Goal: Information Seeking & Learning: Find specific fact

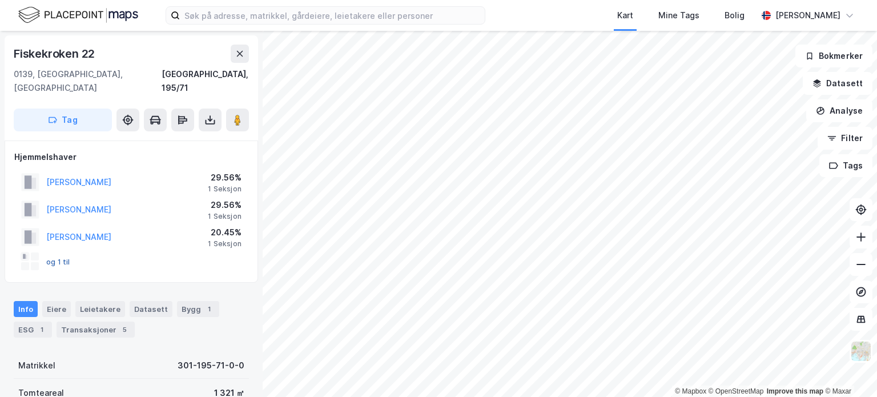
click at [0, 0] on button "og 1 til" at bounding box center [0, 0] width 0 height 0
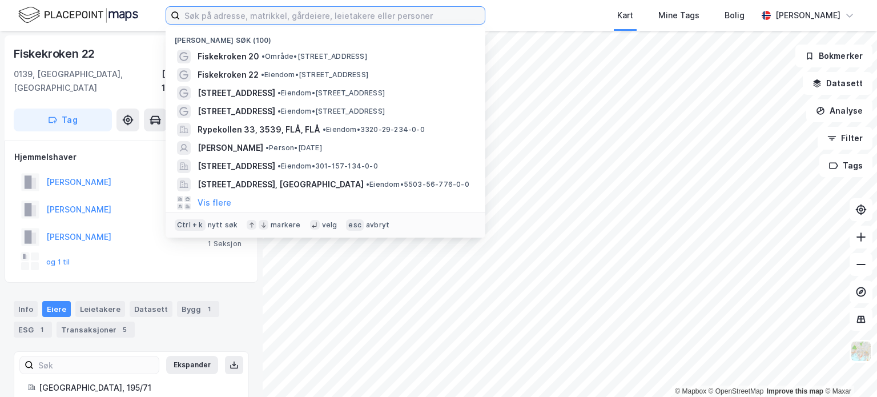
click at [225, 15] on input at bounding box center [332, 15] width 305 height 17
paste input "Kommunenr: 301 Gårdsnr: 195 Bruksnr: 71 Seksjonsnr: 1"
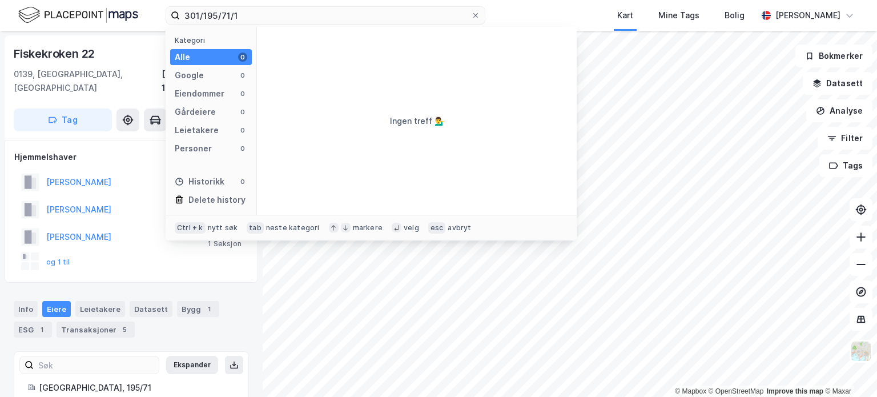
click at [146, 236] on div "[PERSON_NAME] 20.45% 1 Seksjon" at bounding box center [131, 236] width 234 height 27
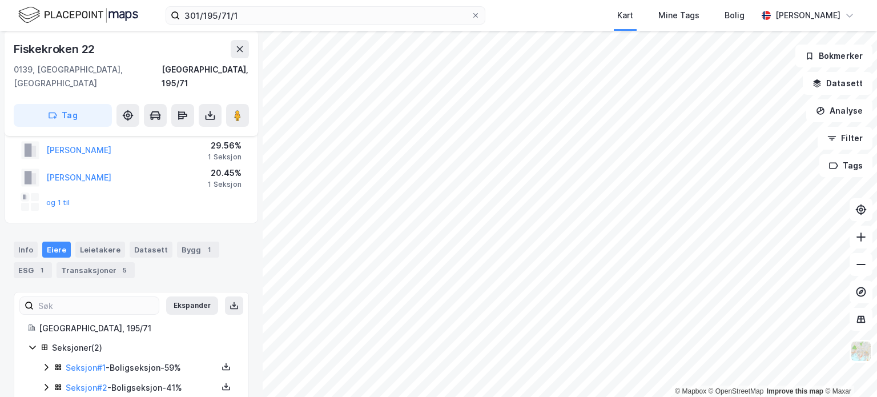
scroll to position [71, 0]
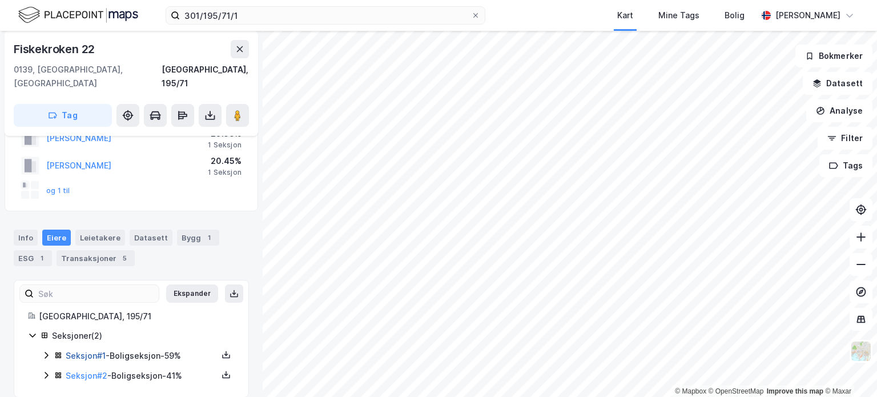
click at [96, 350] on link "Seksjon # 1" at bounding box center [86, 355] width 40 height 10
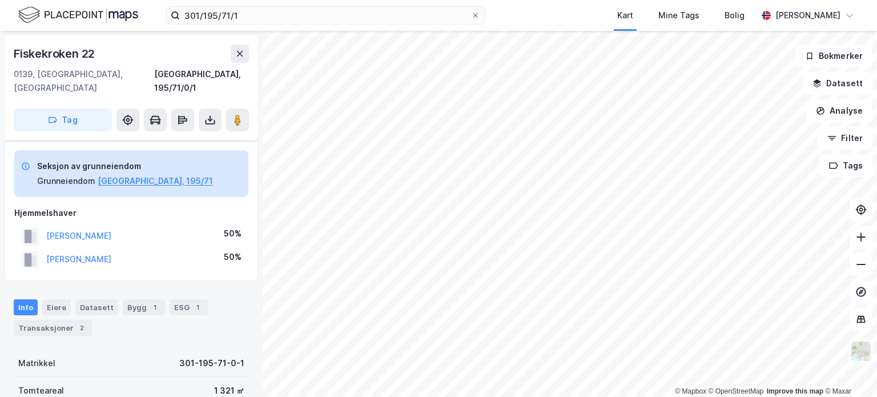
scroll to position [71, 0]
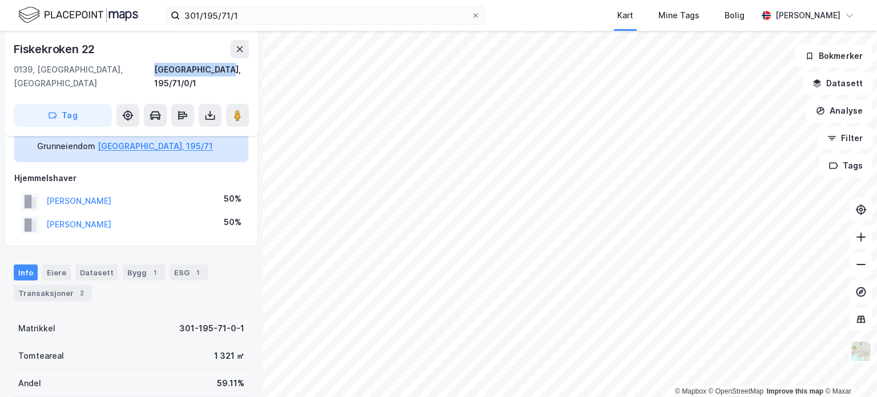
drag, startPoint x: 251, startPoint y: 68, endPoint x: 183, endPoint y: 67, distance: 67.9
click at [183, 67] on div "[STREET_ADDRESS], 195/71/0/1 Tag" at bounding box center [131, 83] width 253 height 105
copy div "[GEOGRAPHIC_DATA], 195/71/0/1"
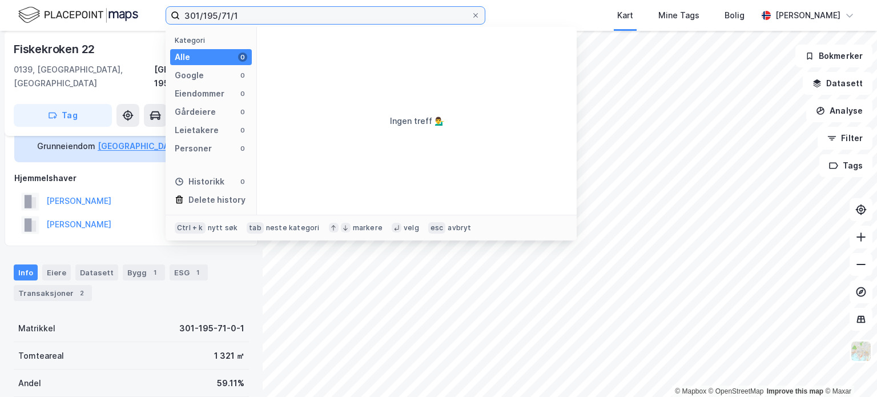
drag, startPoint x: 256, startPoint y: 11, endPoint x: 54, endPoint y: 22, distance: 202.4
click at [54, 22] on div "301/195/71/1 Kategori Alle 0 Google 0 Eiendommer 0 Gårdeiere 0 Leietakere 0 Per…" at bounding box center [438, 15] width 877 height 31
paste input "[GEOGRAPHIC_DATA], 195/71/0"
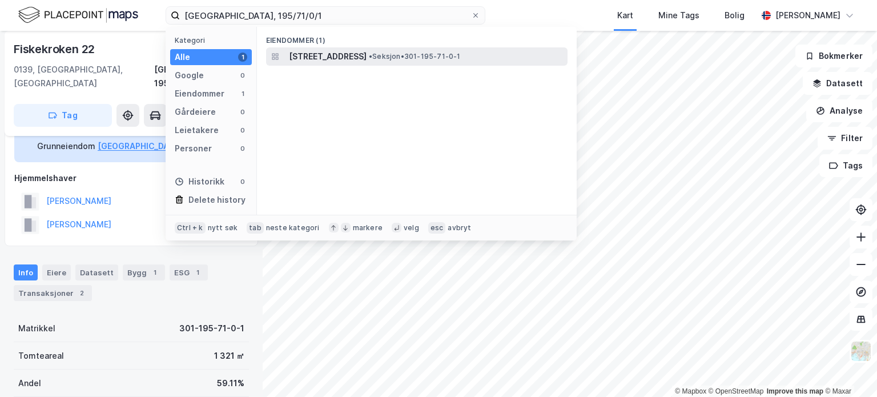
click at [319, 54] on span "[STREET_ADDRESS]" at bounding box center [328, 57] width 78 height 14
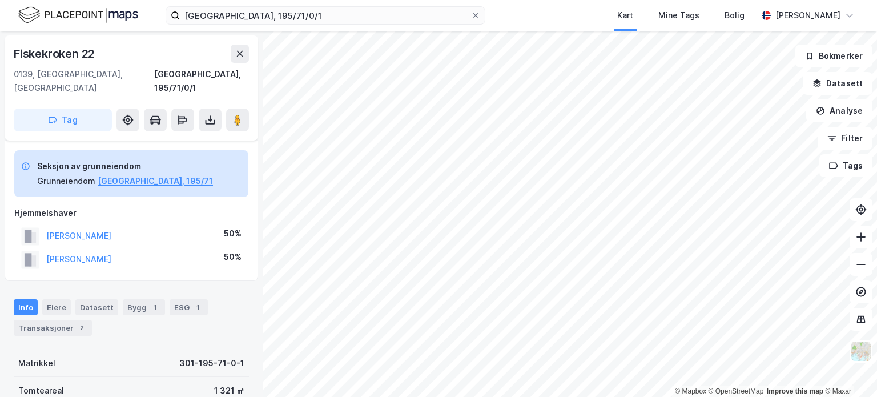
scroll to position [71, 0]
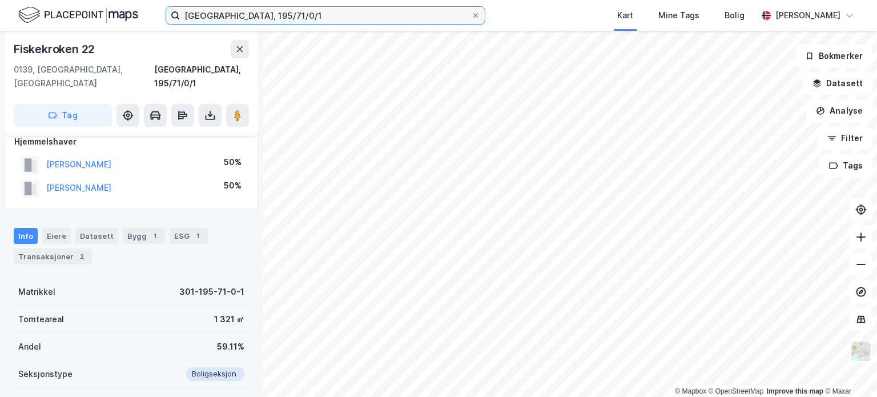
click at [297, 18] on input "[GEOGRAPHIC_DATA], 195/71/0/1" at bounding box center [325, 15] width 291 height 17
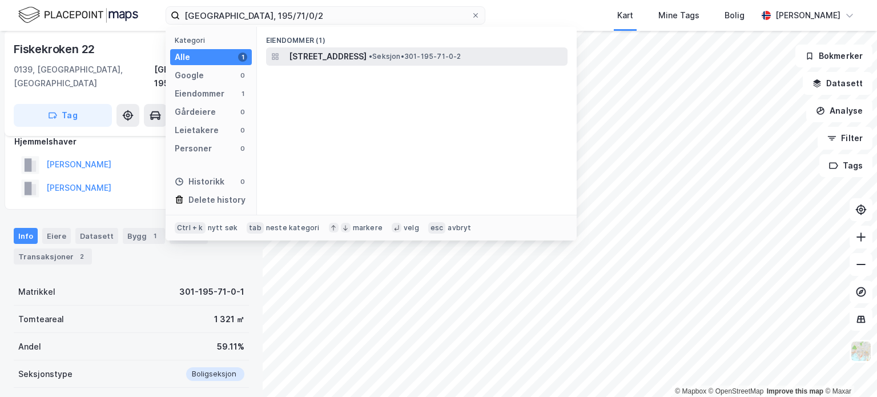
click at [336, 57] on span "[STREET_ADDRESS]" at bounding box center [328, 57] width 78 height 14
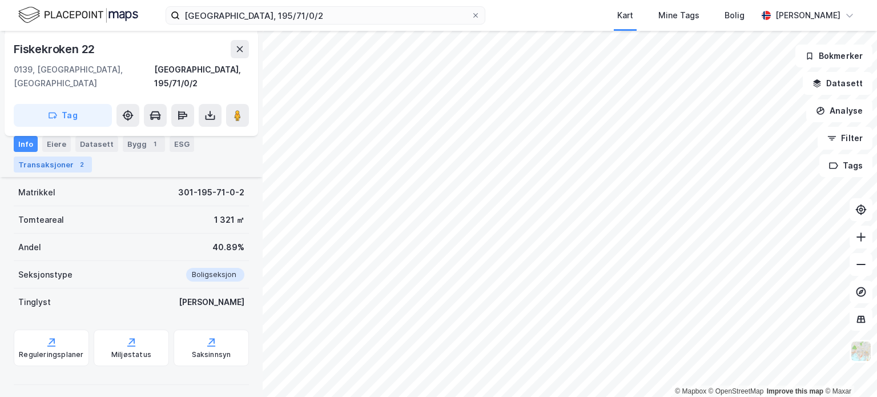
click at [51, 164] on div "Transaksjoner 2" at bounding box center [53, 164] width 78 height 16
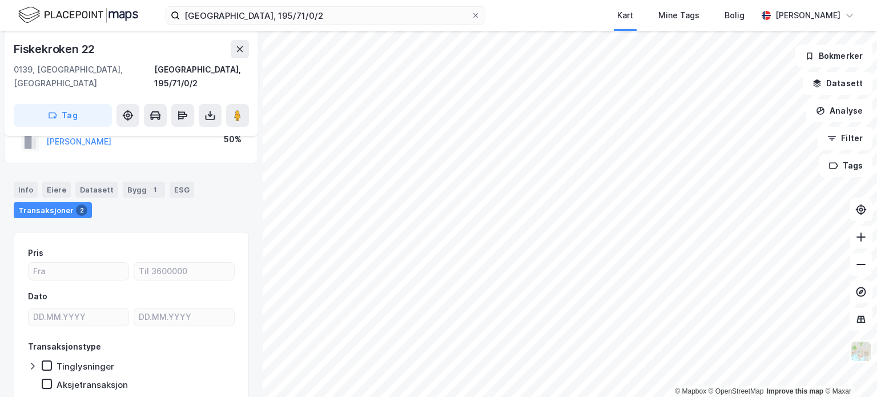
scroll to position [117, 0]
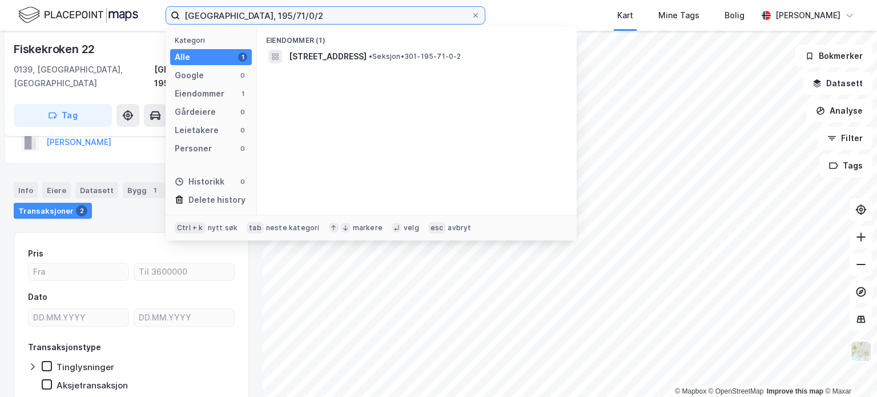
click at [261, 14] on input "[GEOGRAPHIC_DATA], 195/71/0/2" at bounding box center [325, 15] width 291 height 17
type input "[GEOGRAPHIC_DATA], 195/71/0/1"
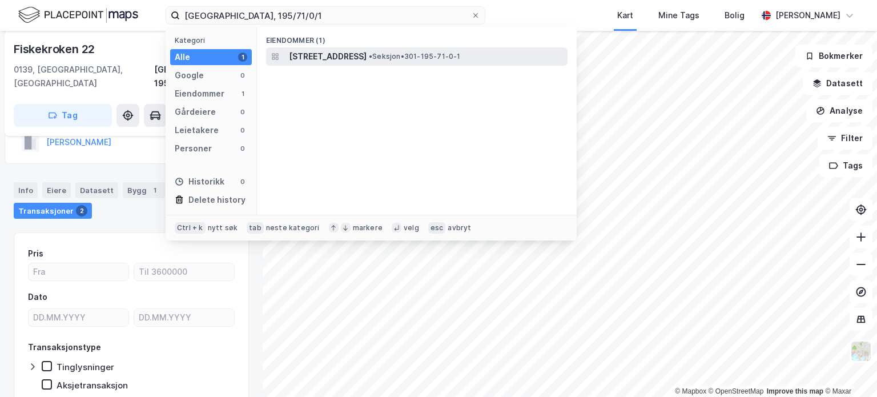
click at [325, 58] on span "[STREET_ADDRESS]" at bounding box center [328, 57] width 78 height 14
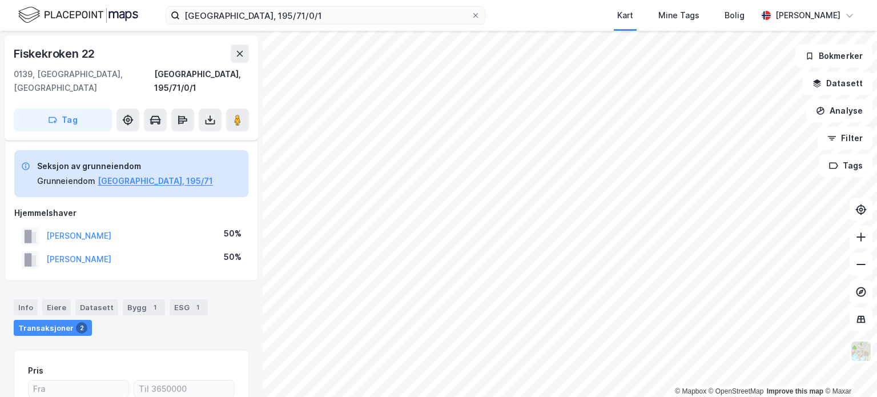
scroll to position [117, 0]
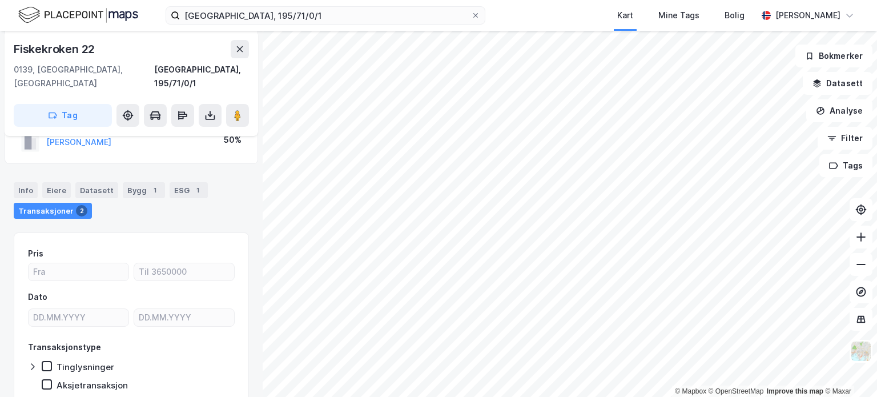
click at [55, 203] on div "Transaksjoner 2" at bounding box center [53, 211] width 78 height 16
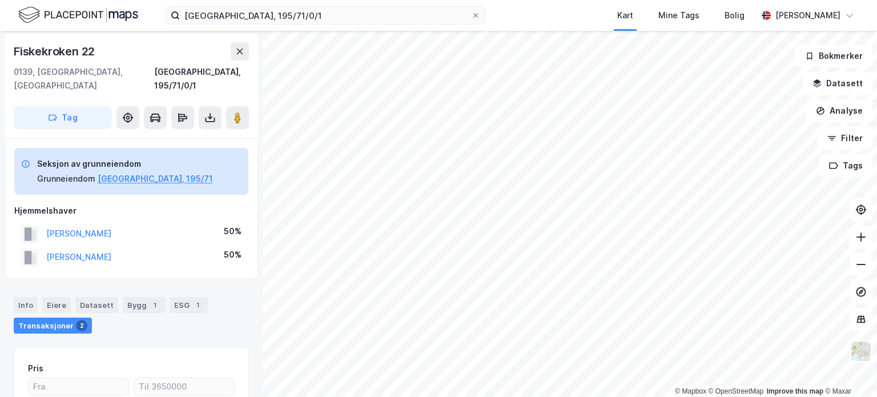
scroll to position [0, 0]
